Goal: Task Accomplishment & Management: Manage account settings

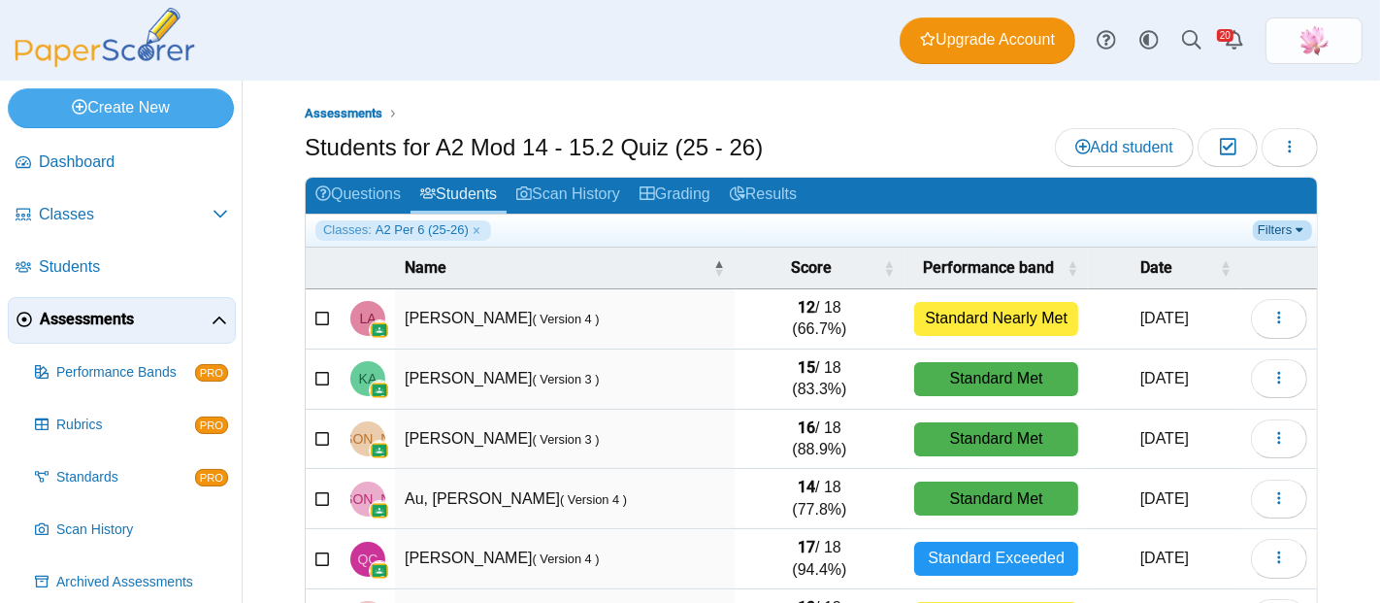
click at [1254, 234] on link "Filters" at bounding box center [1282, 229] width 59 height 19
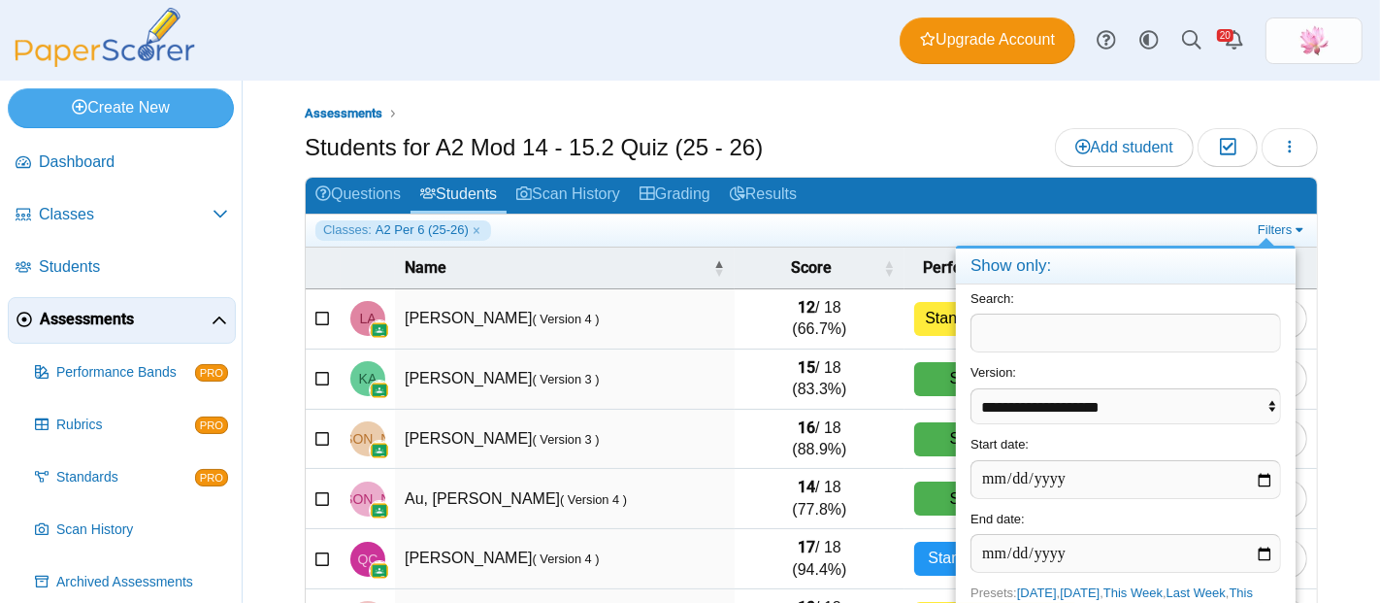
click at [859, 123] on div "Assessments Students for A2 Mod 14 - 15.2 Quiz (25 - 26) Add student Moderation…" at bounding box center [811, 536] width 1013 height 864
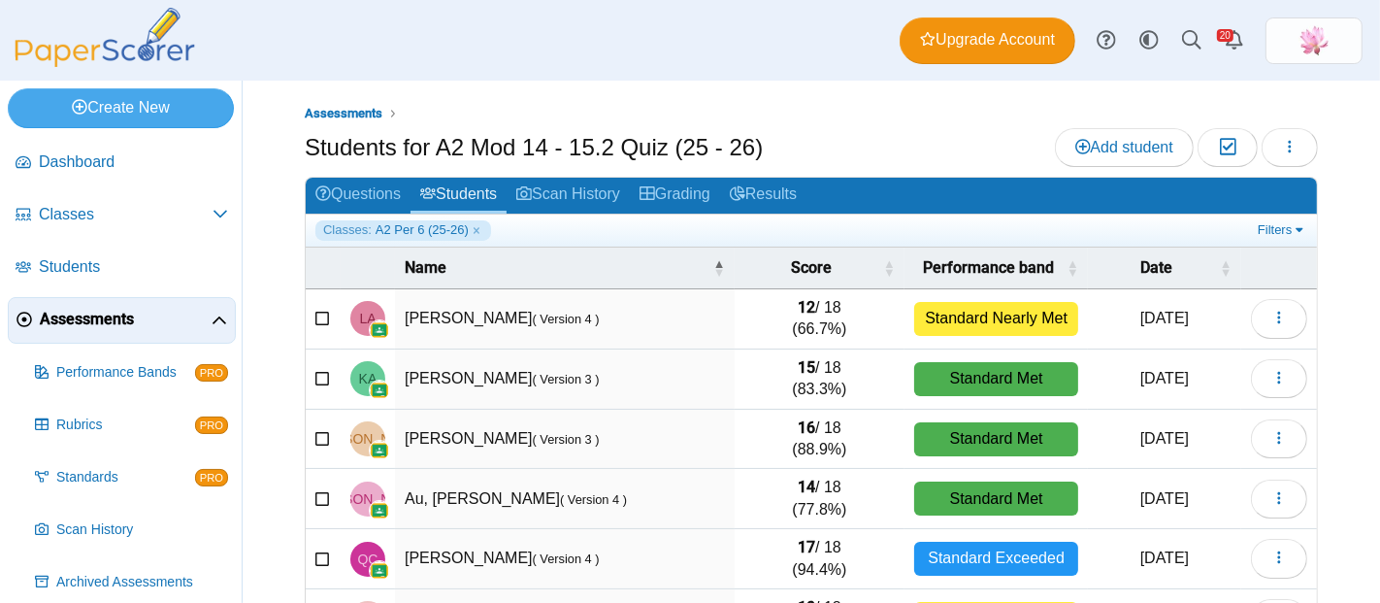
drag, startPoint x: 690, startPoint y: 257, endPoint x: 626, endPoint y: 298, distance: 75.9
click at [690, 257] on span "Name" at bounding box center [557, 267] width 305 height 21
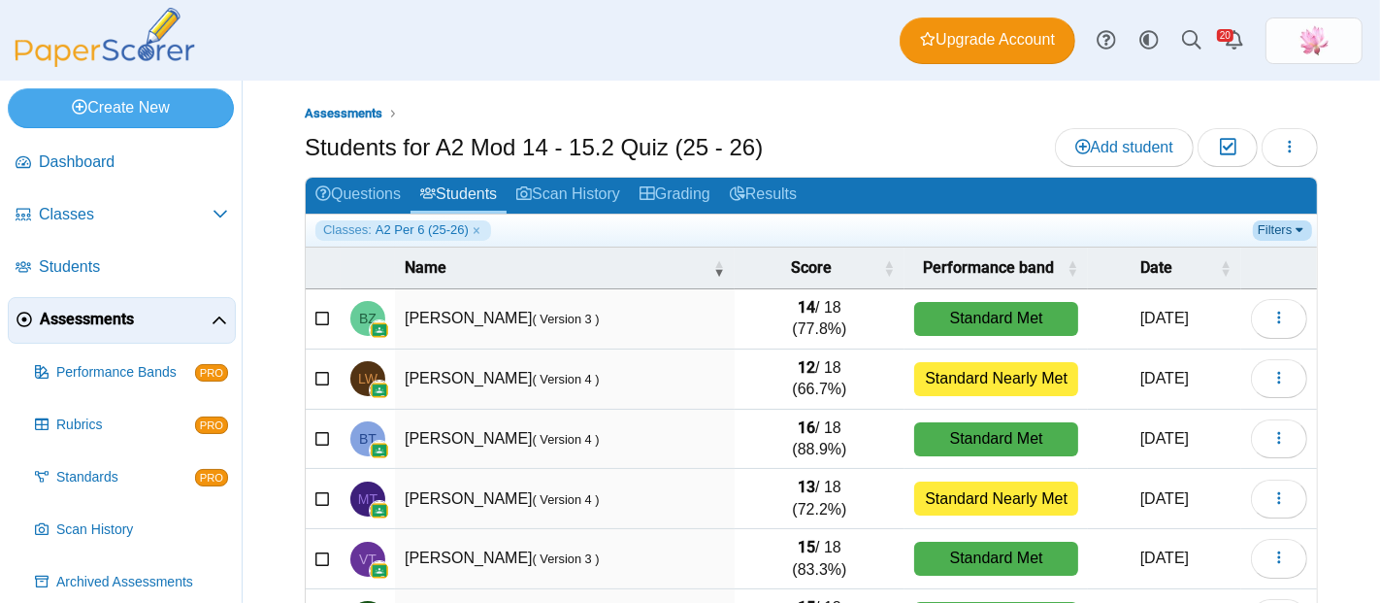
click at [1270, 220] on link "Filters" at bounding box center [1282, 229] width 59 height 19
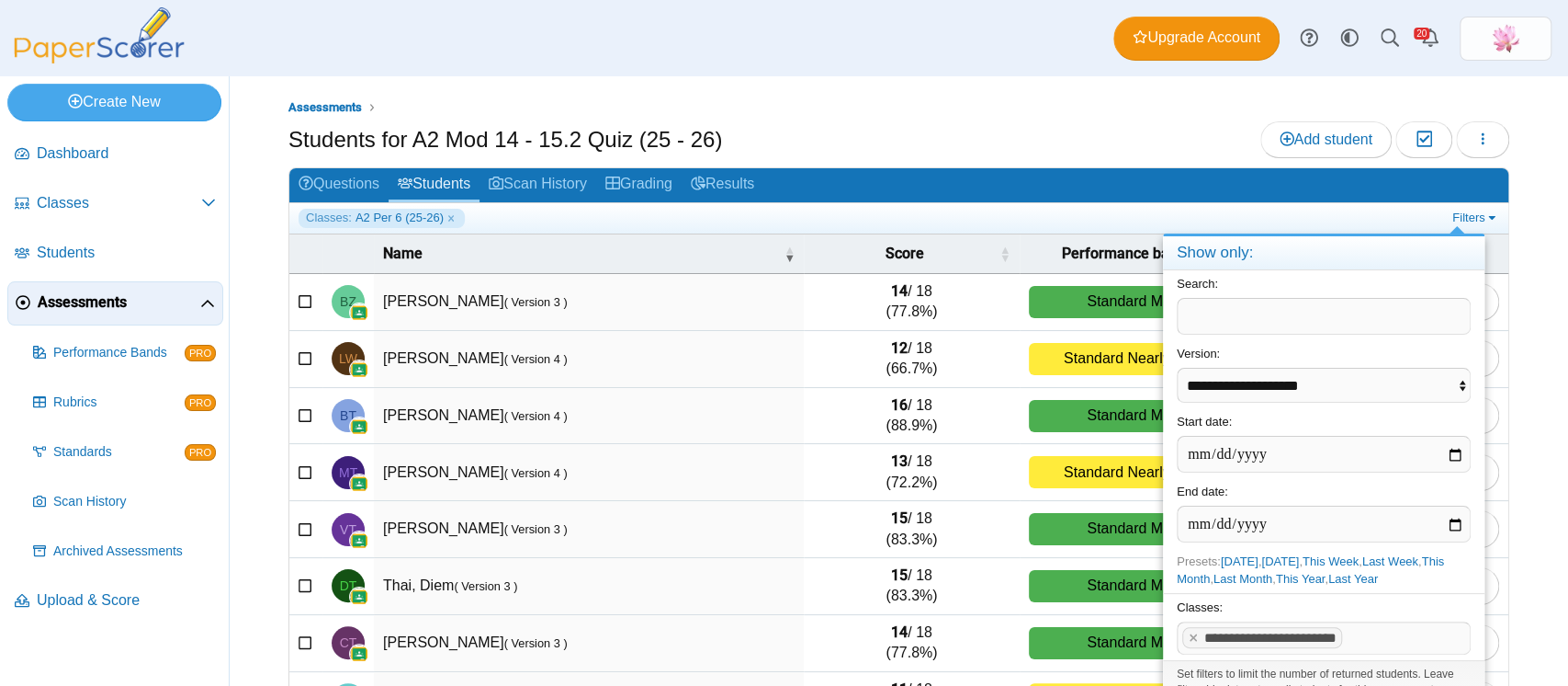
click at [1306, 570] on span at bounding box center [1409, 638] width 123 height 31
click at [1188, 570] on x "remove tag" at bounding box center [1194, 638] width 15 height 12
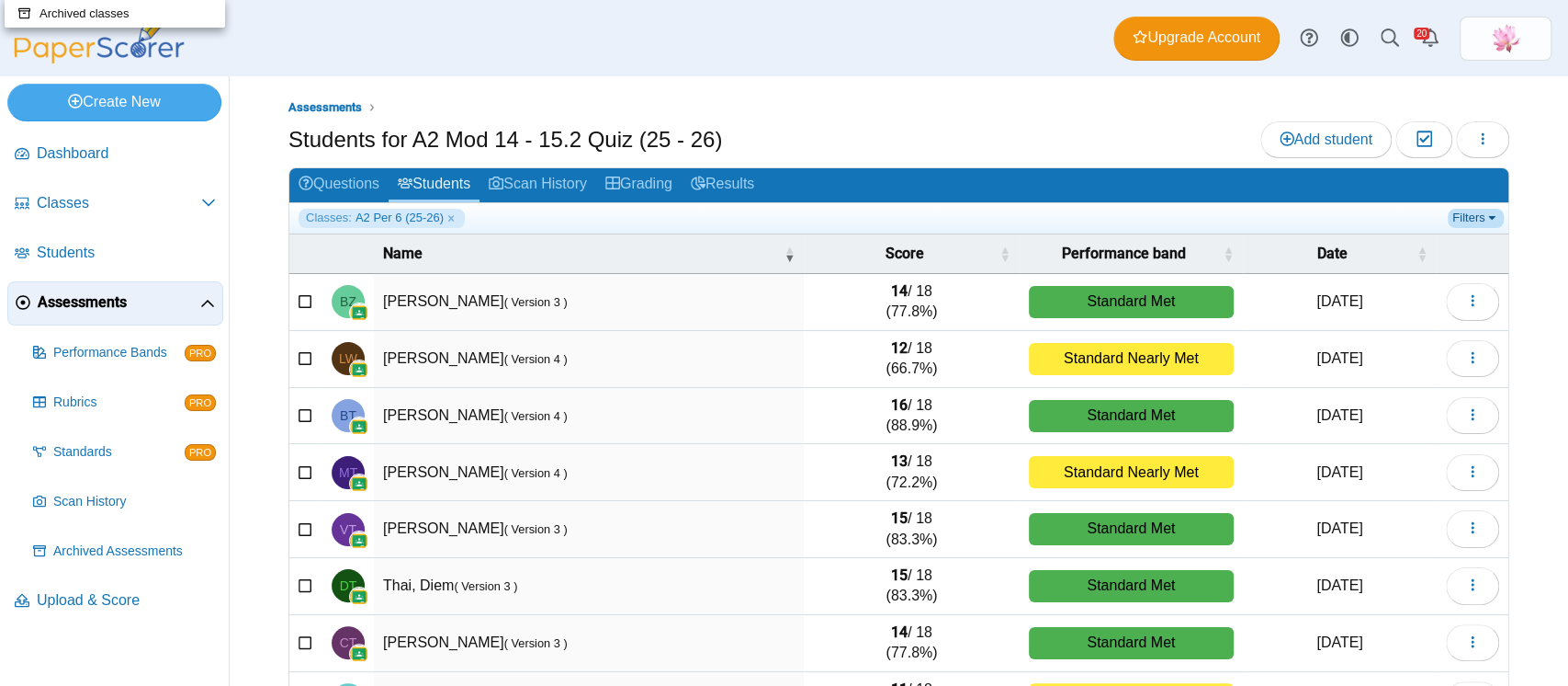
click at [1306, 215] on link "Filters" at bounding box center [1475, 217] width 56 height 18
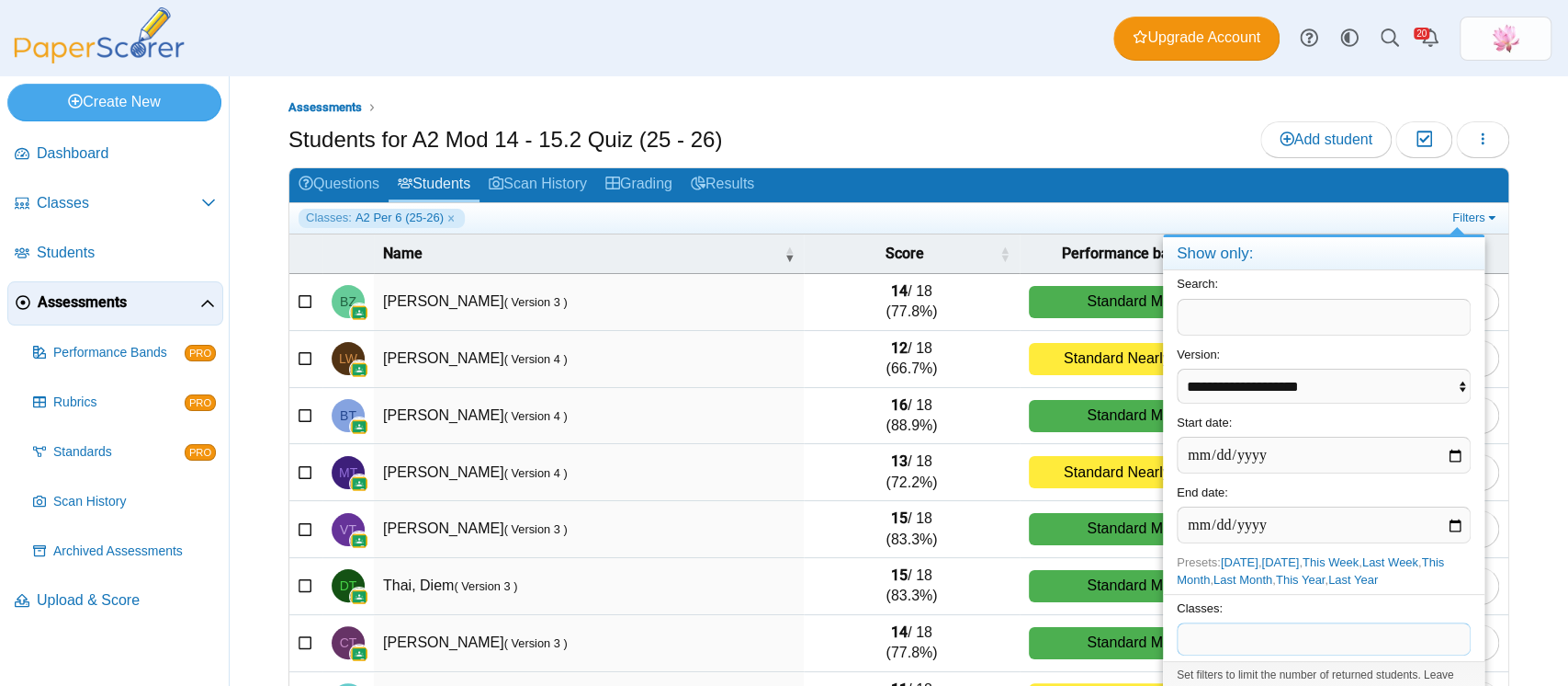
click at [1247, 570] on span at bounding box center [1324, 639] width 293 height 31
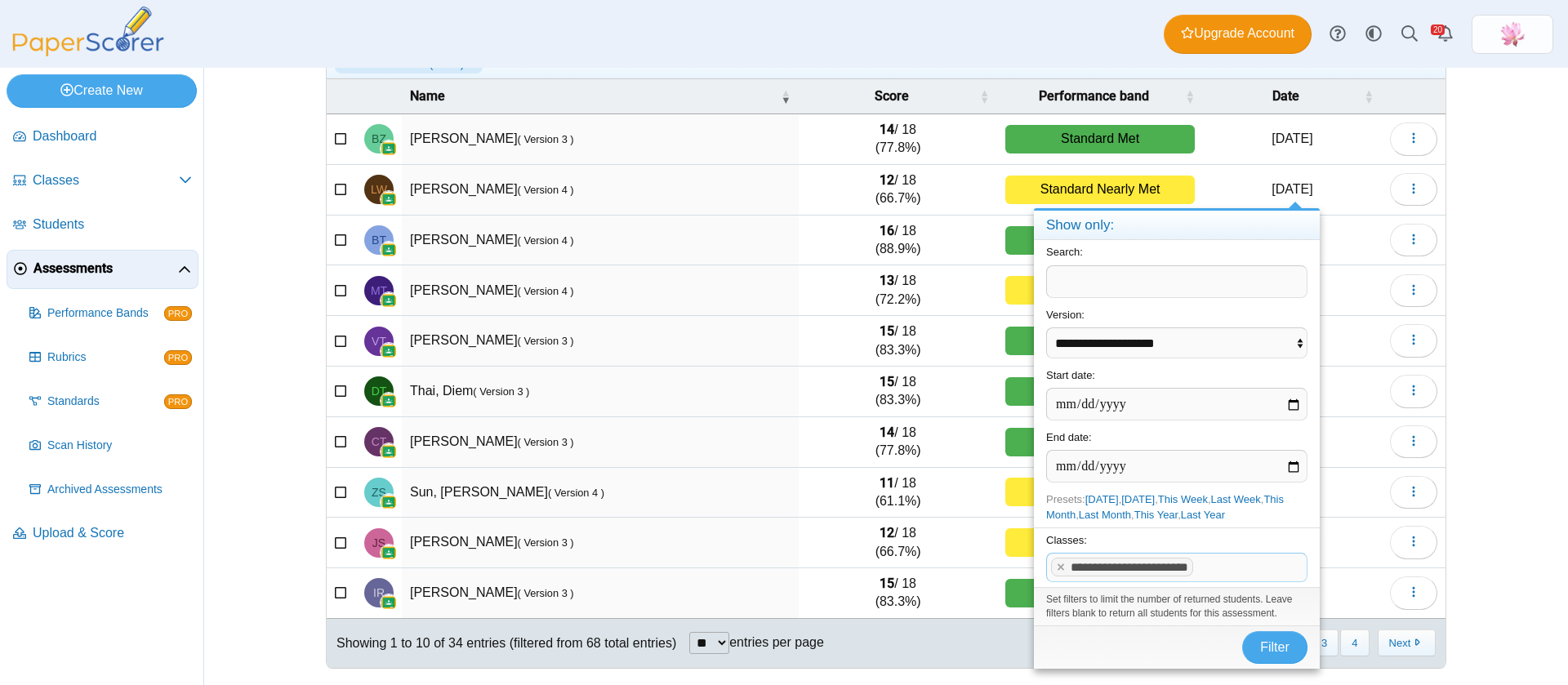
scroll to position [128, 0]
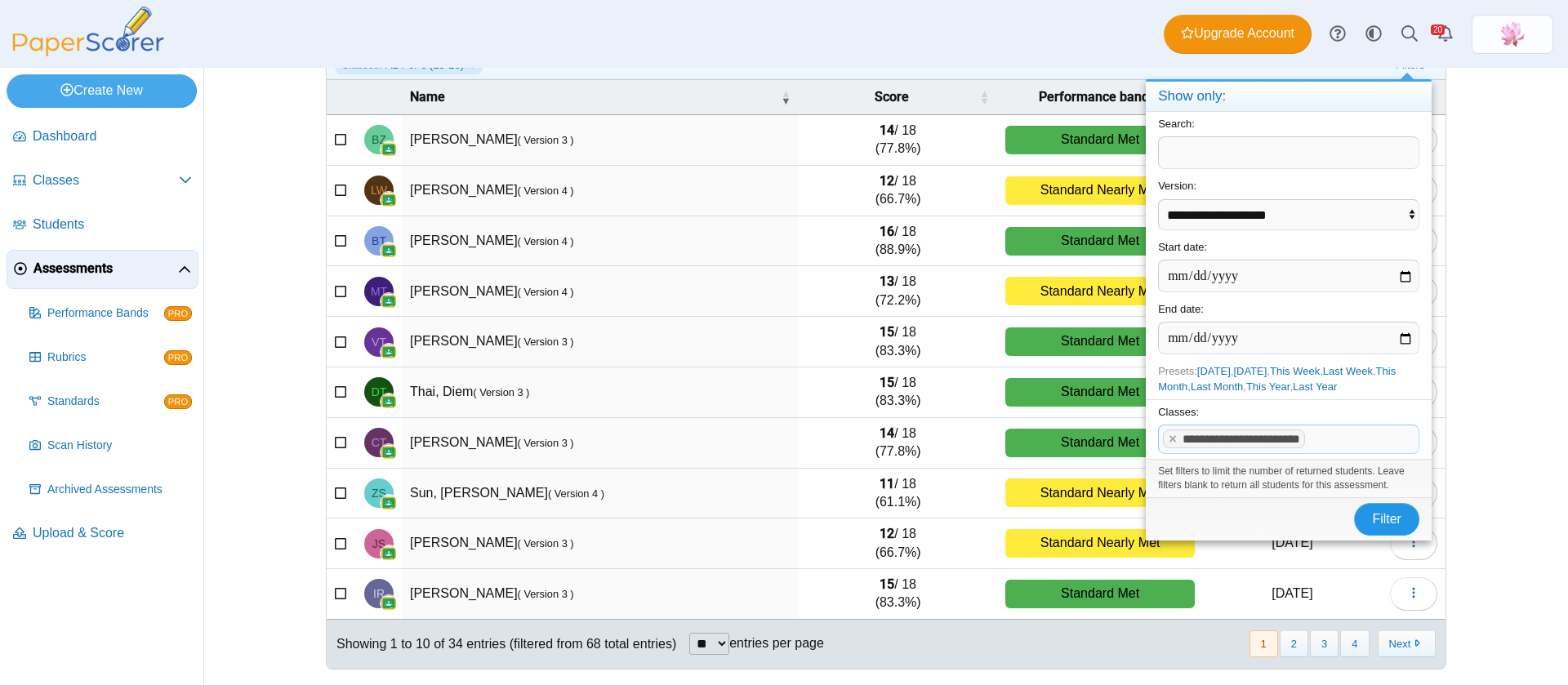
click at [1161, 507] on span "Filter" at bounding box center [1386, 518] width 29 height 13
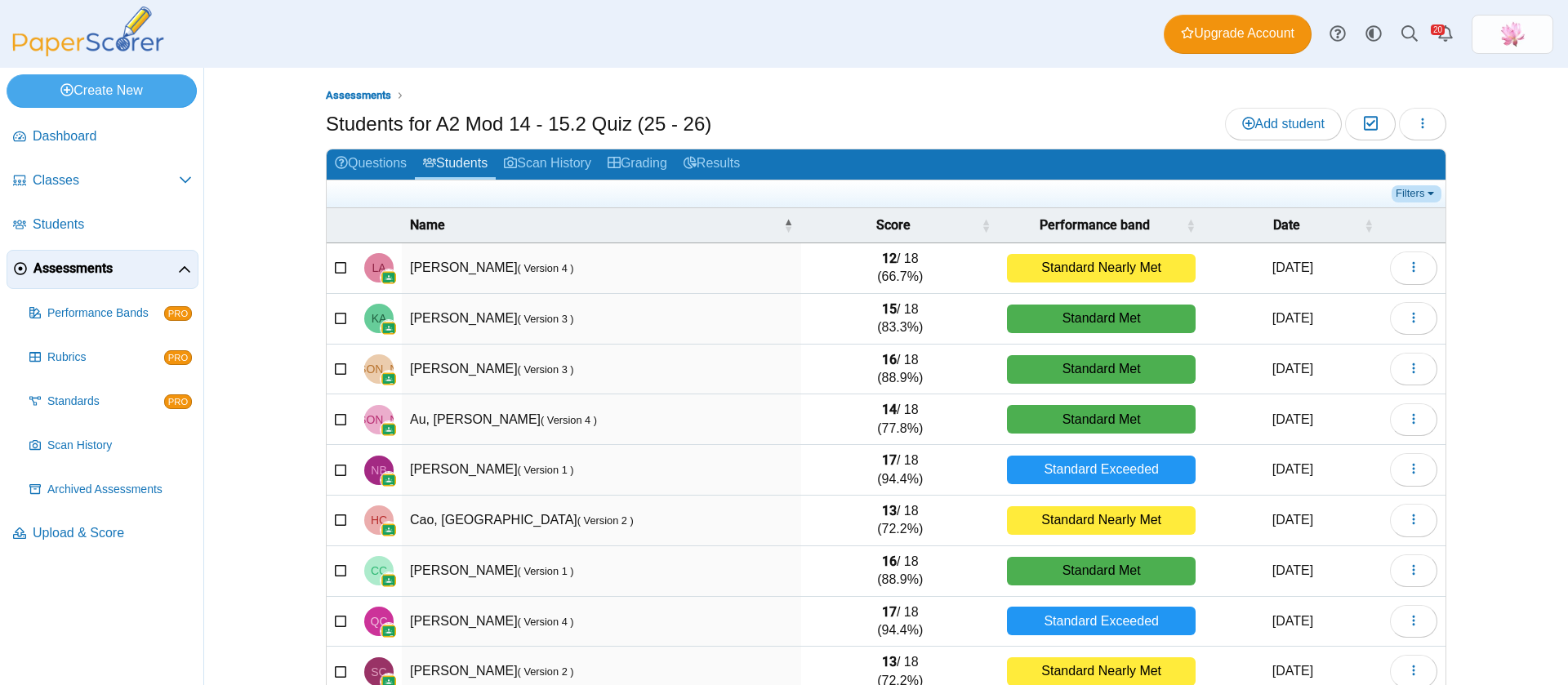
click at [1407, 194] on link "Filters" at bounding box center [1416, 193] width 50 height 16
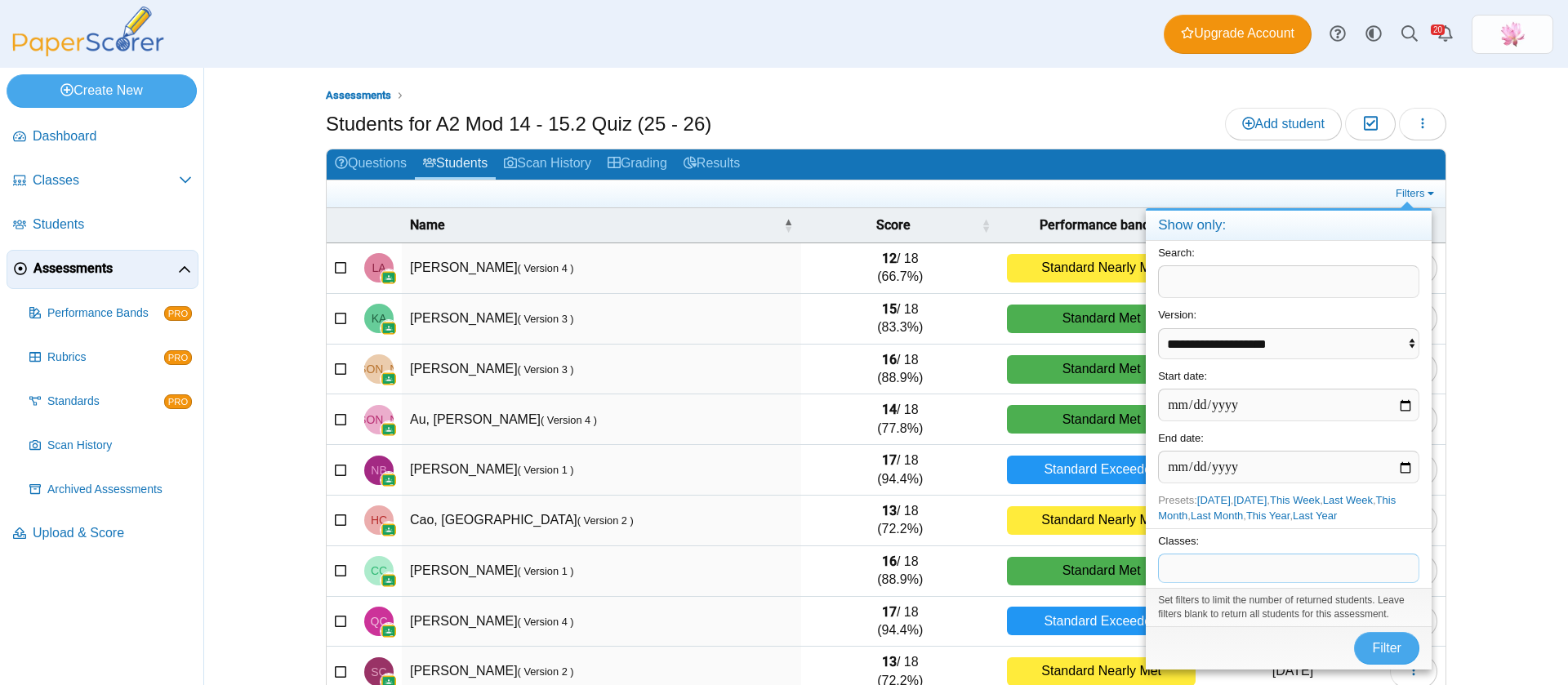
click at [1268, 564] on span at bounding box center [1289, 568] width 260 height 28
click at [1375, 639] on button "Filter" at bounding box center [1387, 648] width 66 height 33
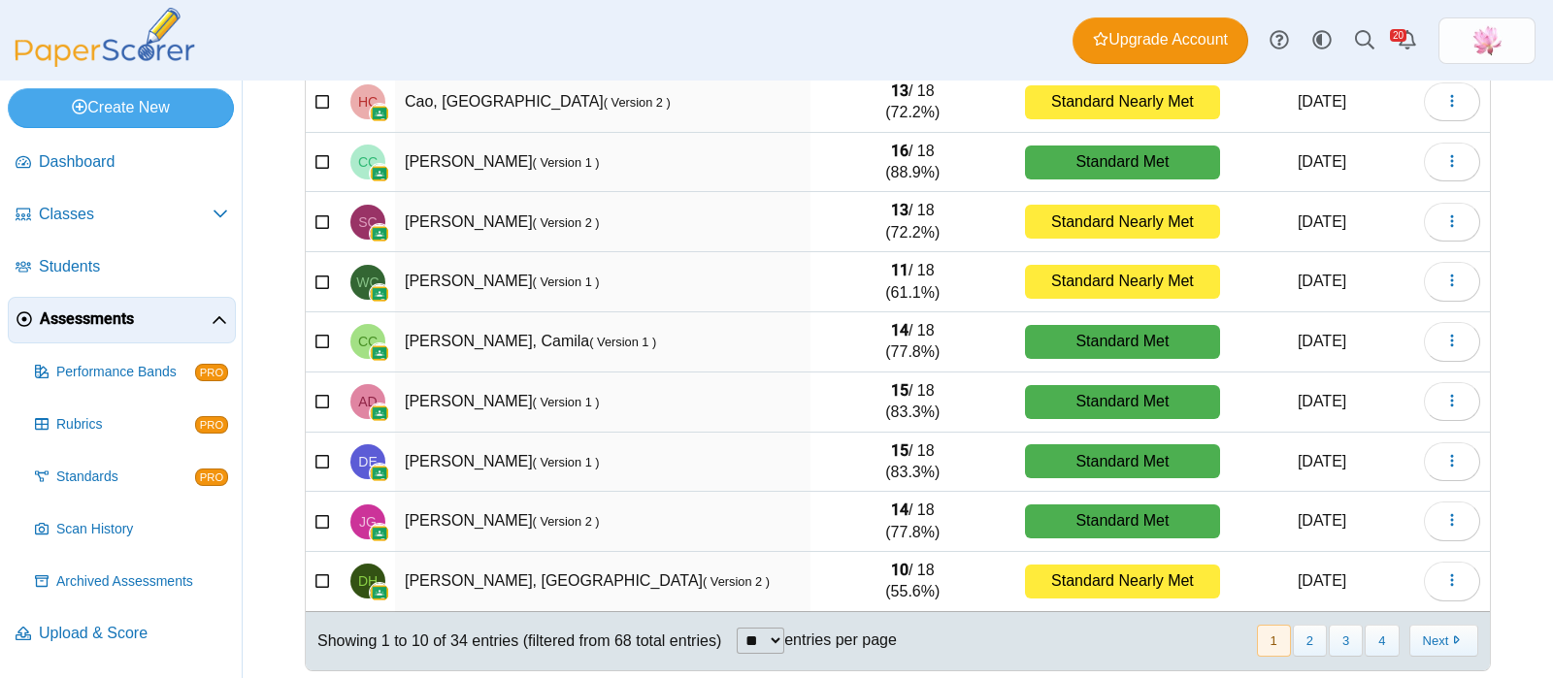
scroll to position [285, 0]
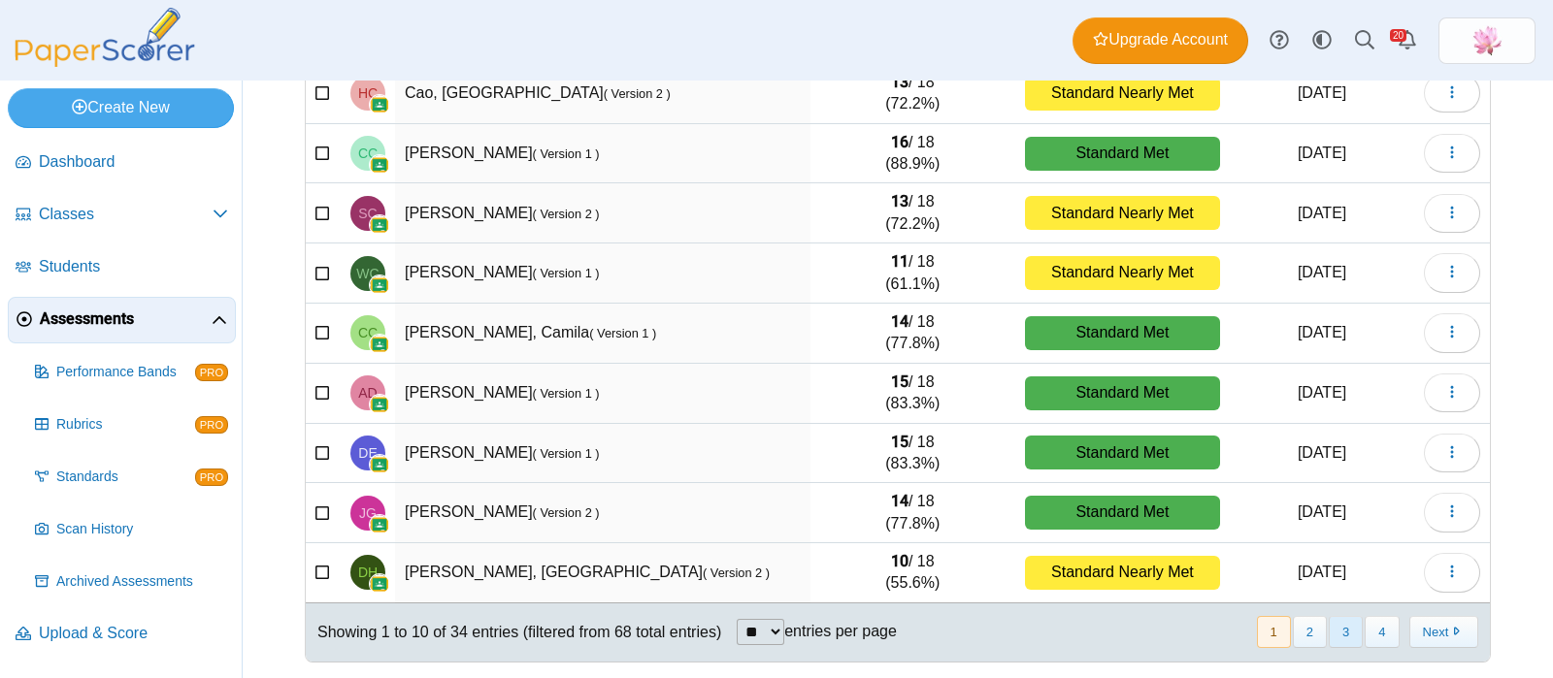
click at [1328, 628] on button "3" at bounding box center [1345, 632] width 34 height 32
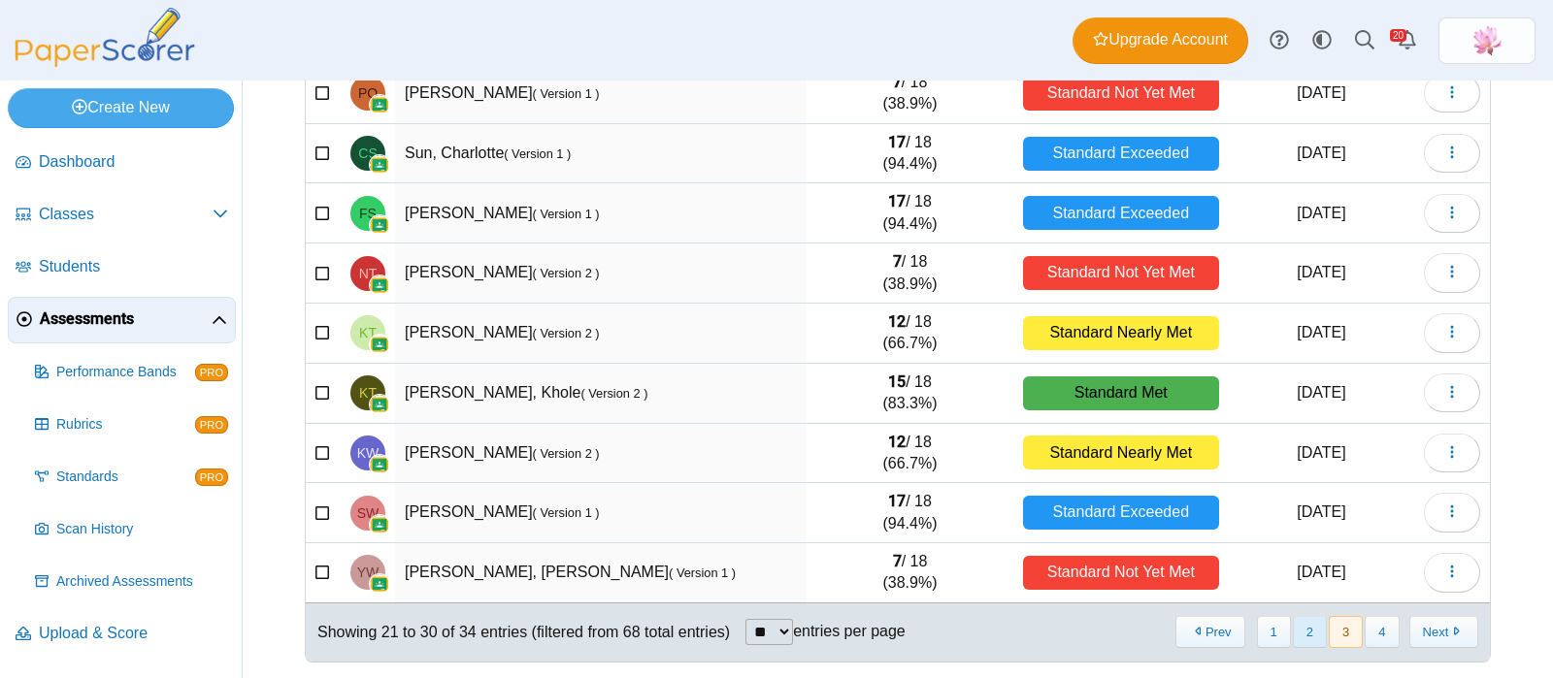
click at [1300, 628] on button "2" at bounding box center [1310, 632] width 34 height 32
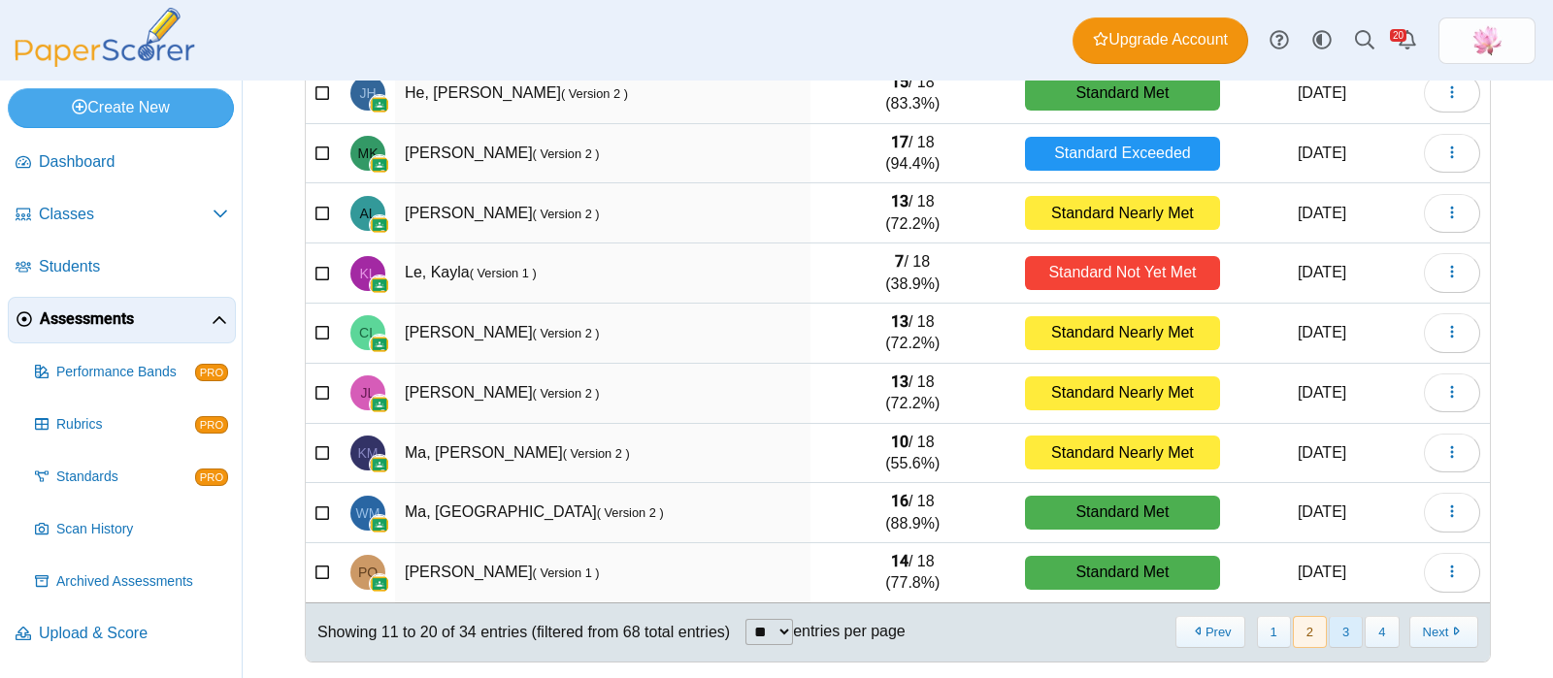
click at [1328, 638] on button "3" at bounding box center [1345, 632] width 34 height 32
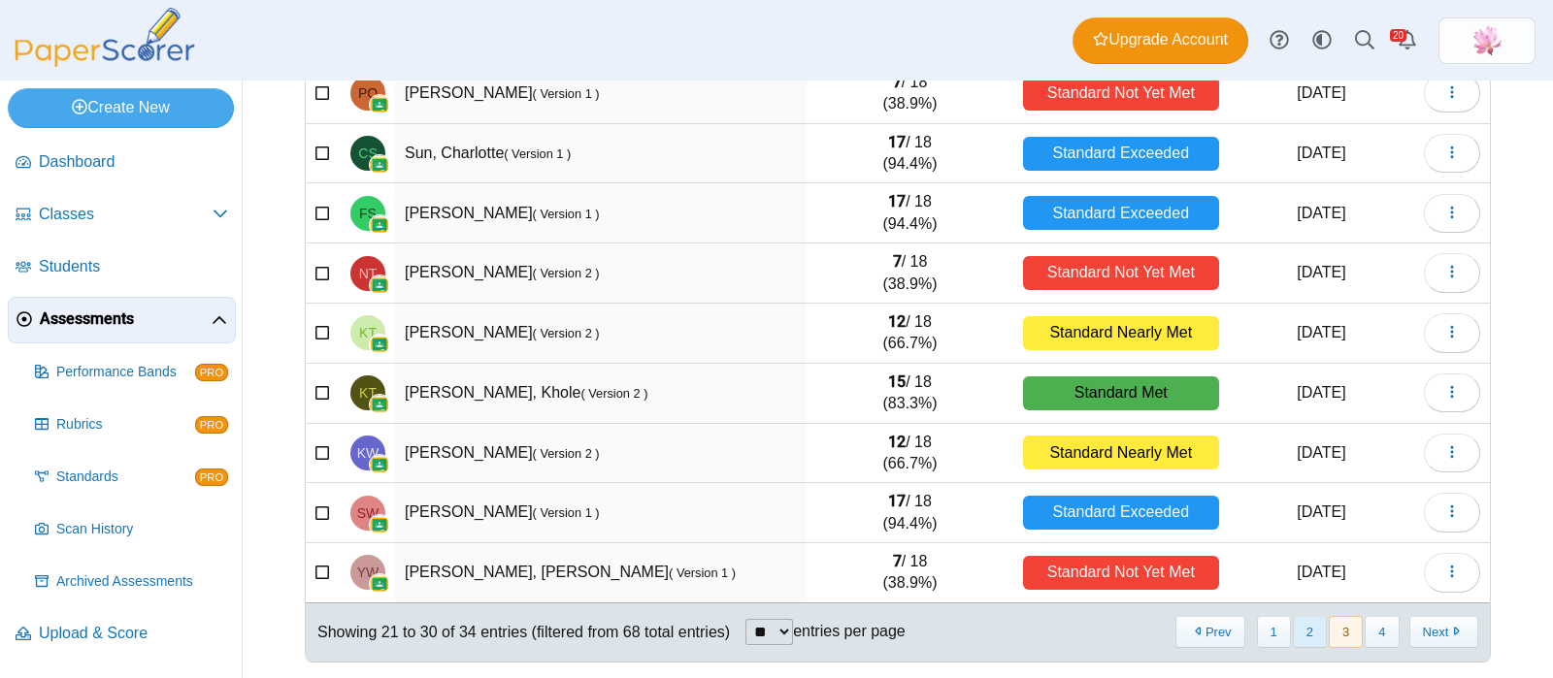
click at [1297, 630] on button "2" at bounding box center [1310, 632] width 34 height 32
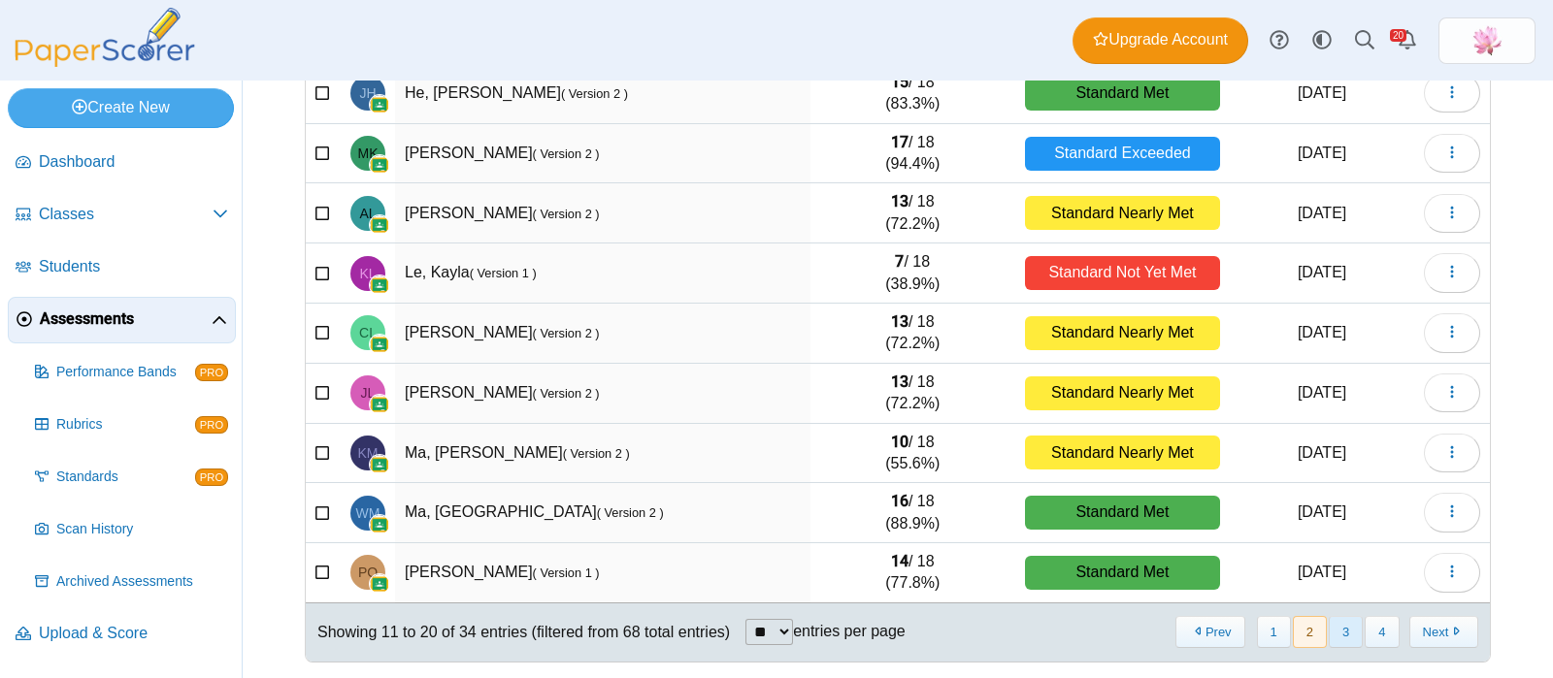
click at [1334, 616] on button "3" at bounding box center [1345, 632] width 34 height 32
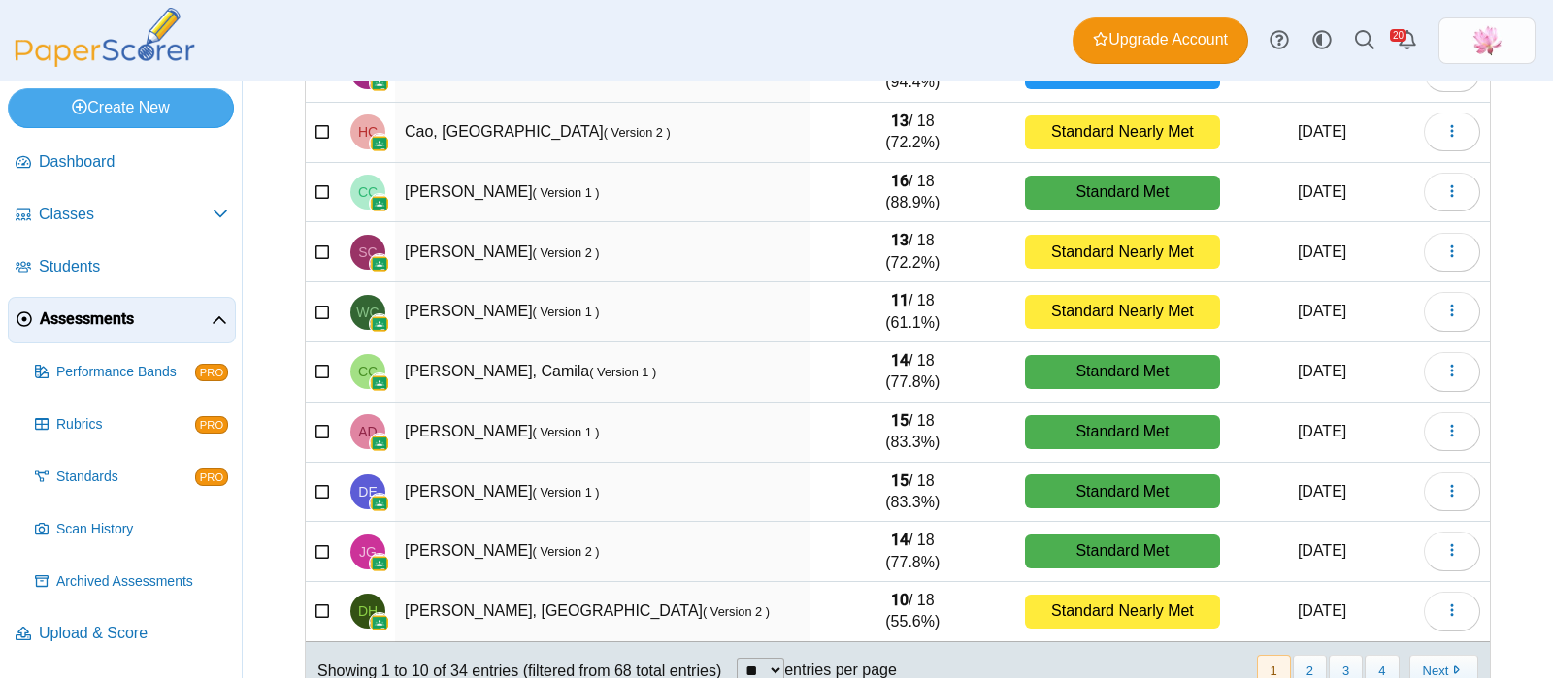
scroll to position [285, 0]
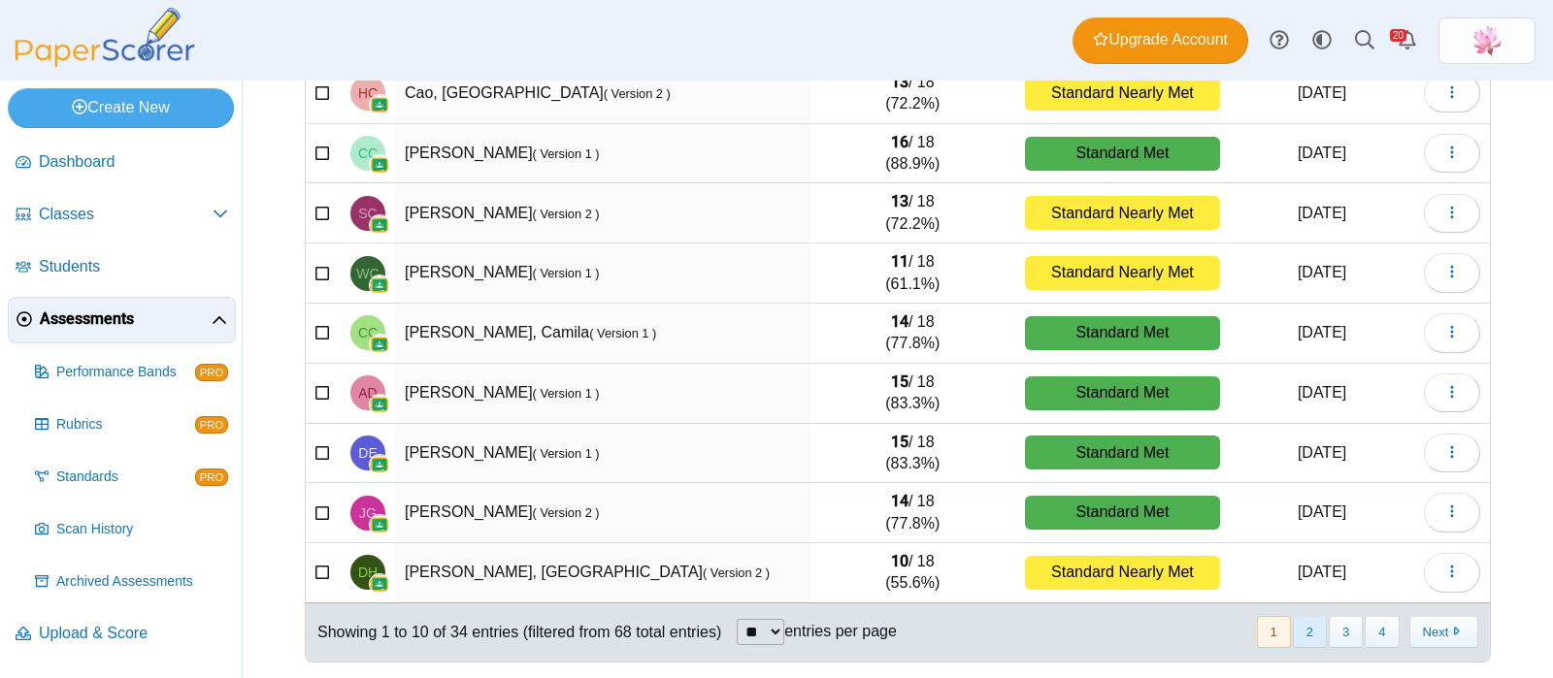
click at [1293, 636] on button "2" at bounding box center [1310, 632] width 34 height 32
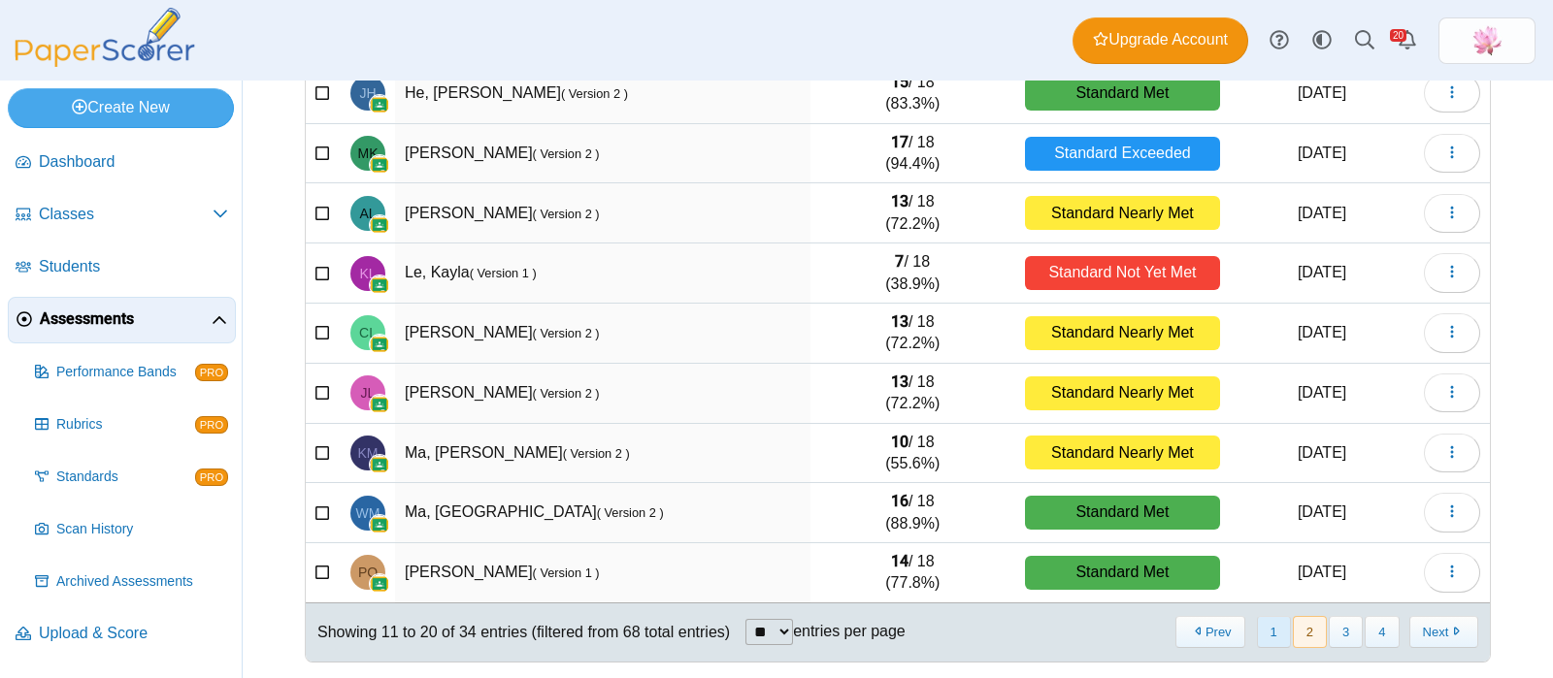
click at [1257, 642] on button "1" at bounding box center [1274, 632] width 34 height 32
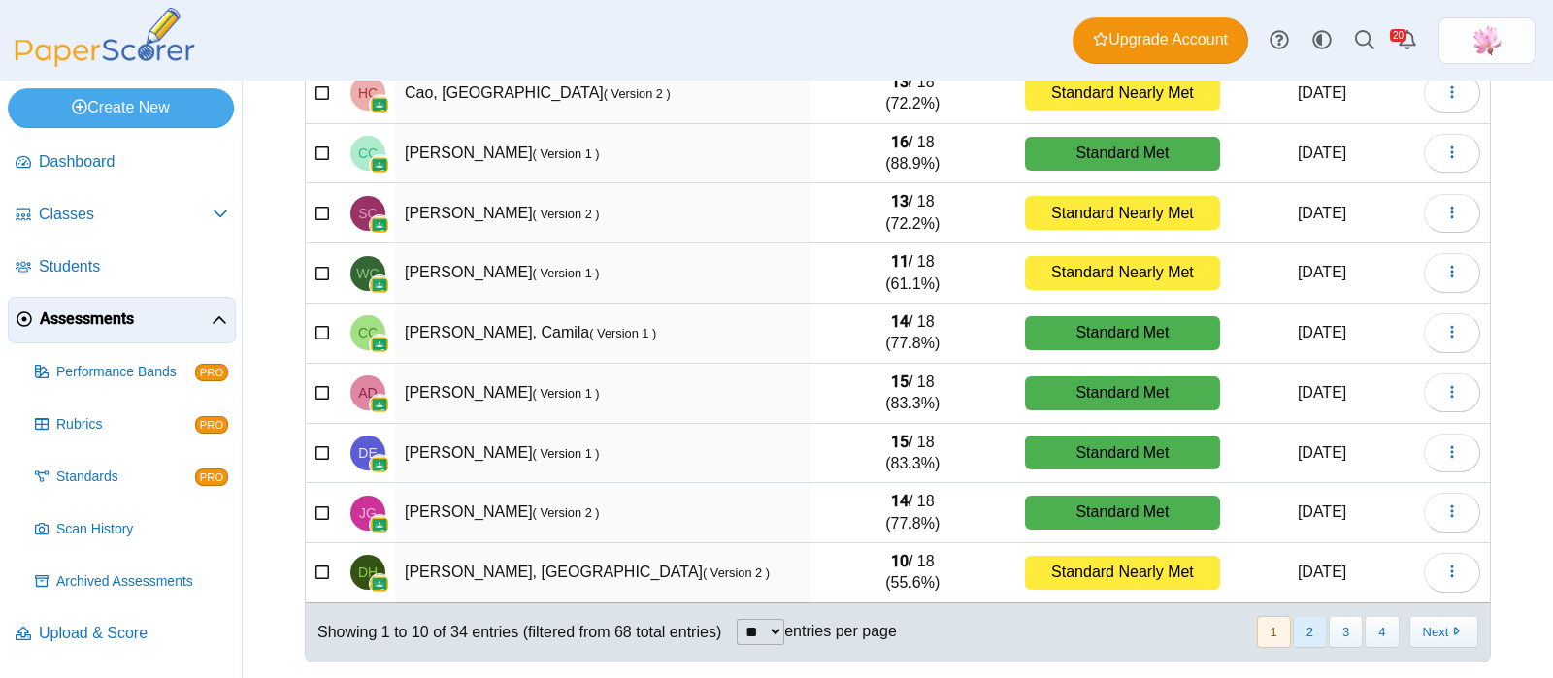
click at [1293, 628] on button "2" at bounding box center [1310, 632] width 34 height 32
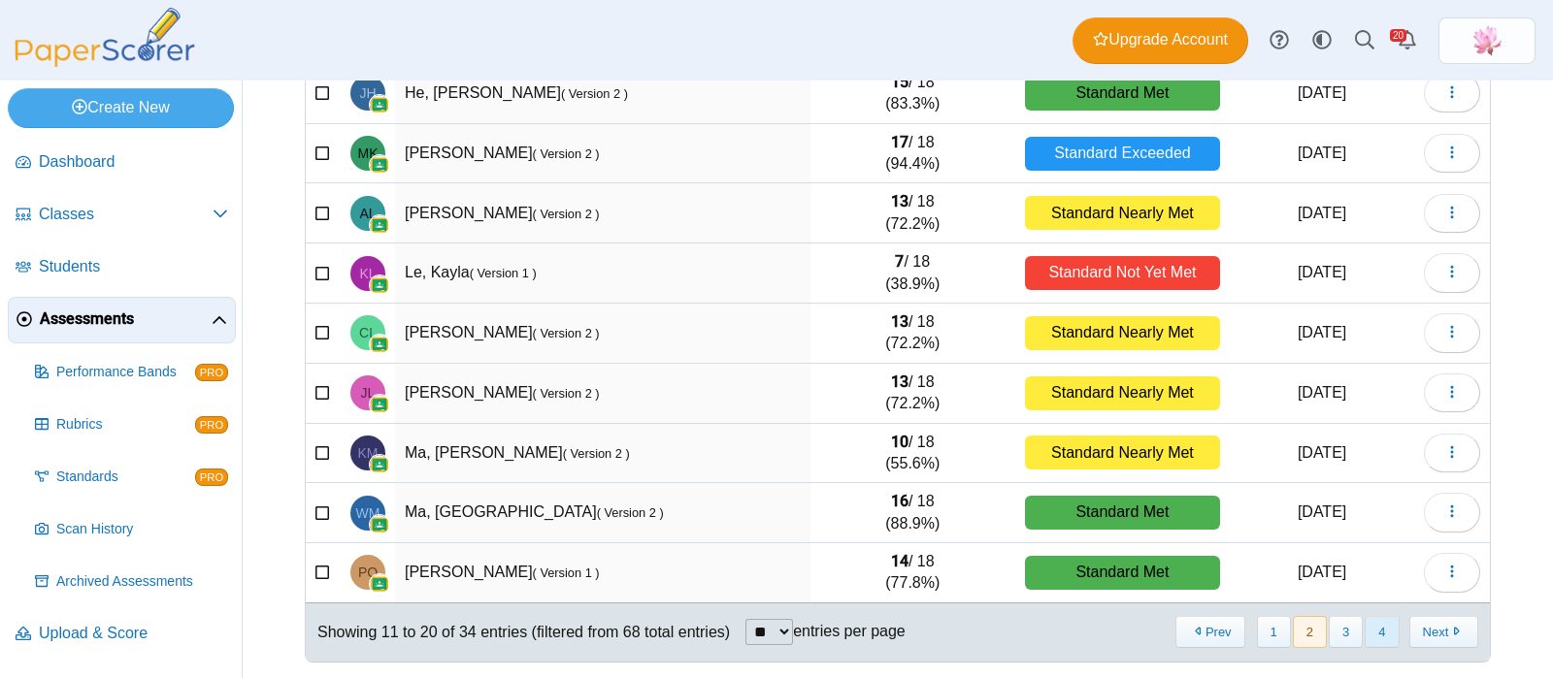
click at [1370, 626] on button "4" at bounding box center [1381, 632] width 34 height 32
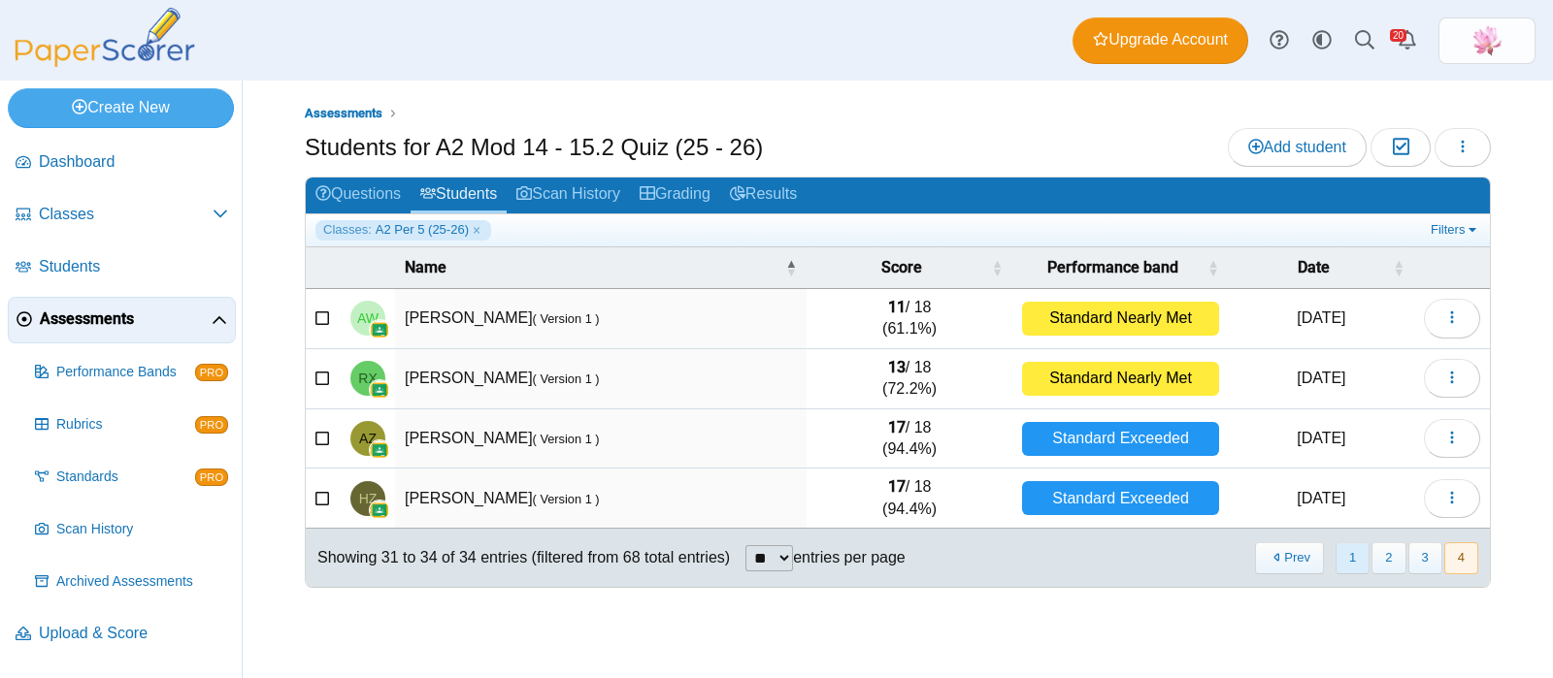
click at [1360, 559] on button "1" at bounding box center [1352, 558] width 34 height 32
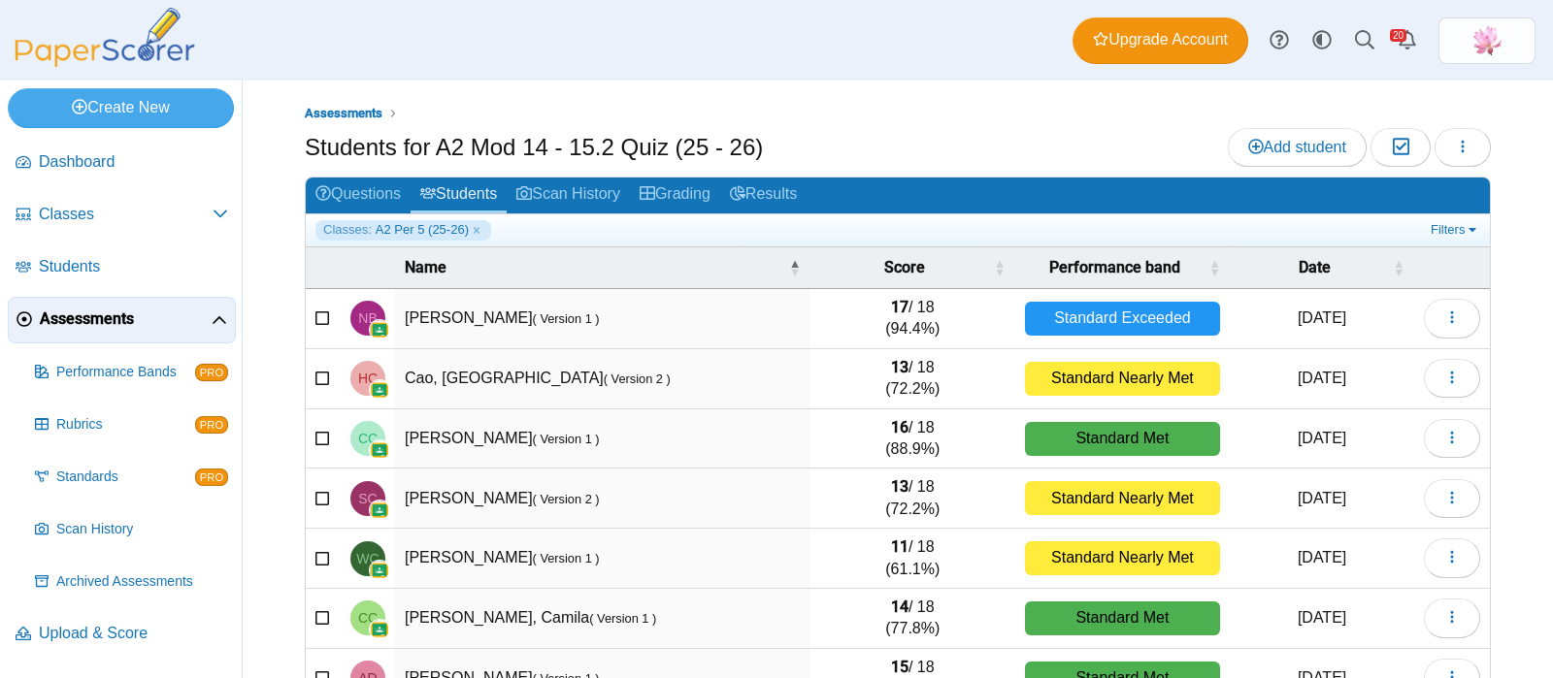
scroll to position [285, 0]
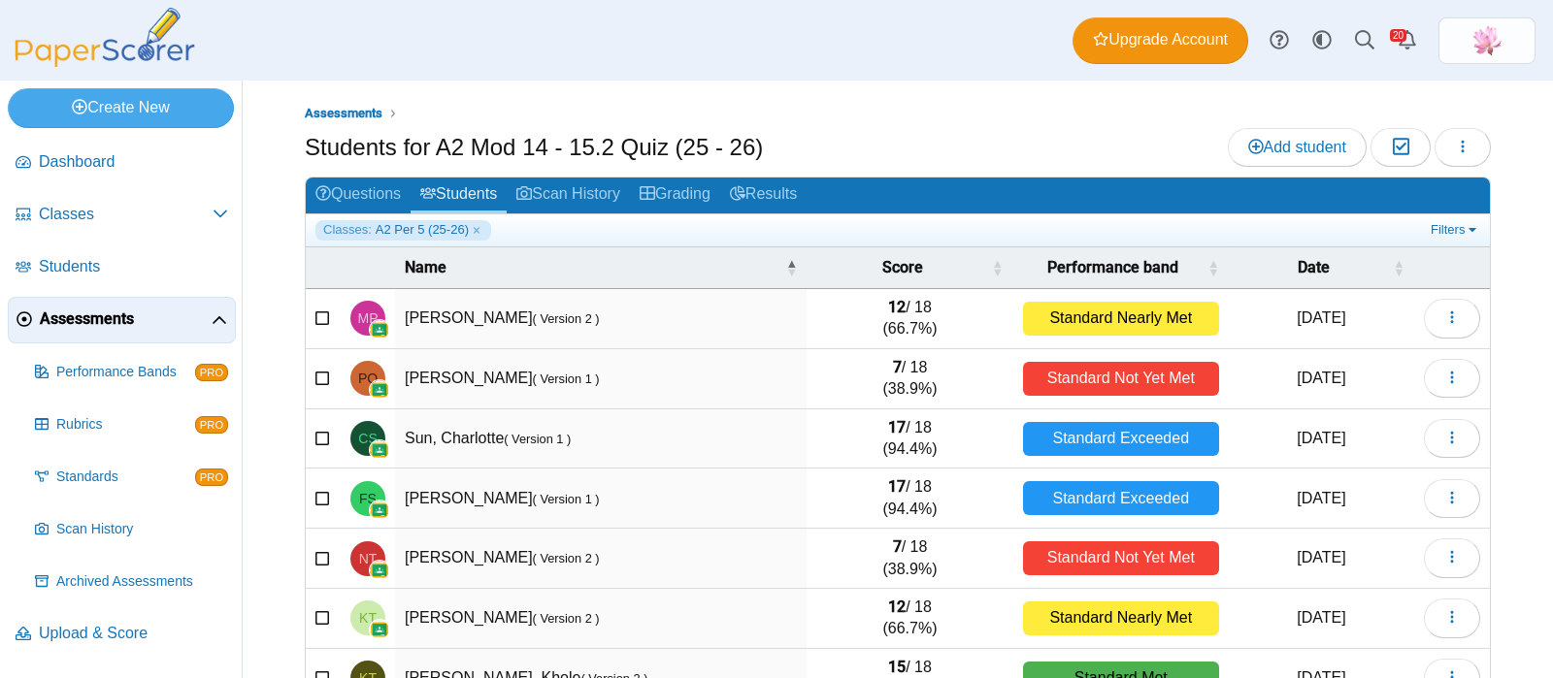
scroll to position [285, 0]
